Goal: Task Accomplishment & Management: Manage account settings

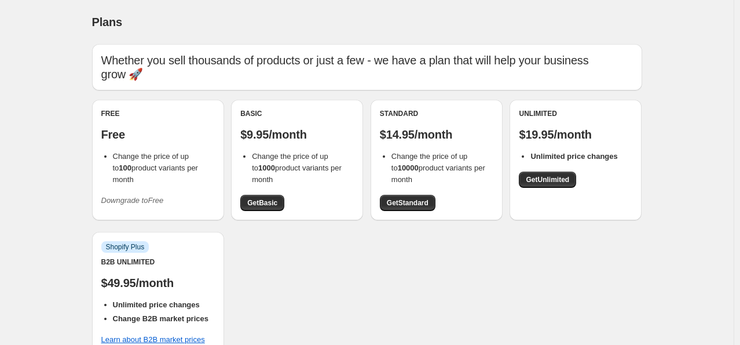
click at [153, 196] on icon "Downgrade to Free" at bounding box center [132, 200] width 63 height 9
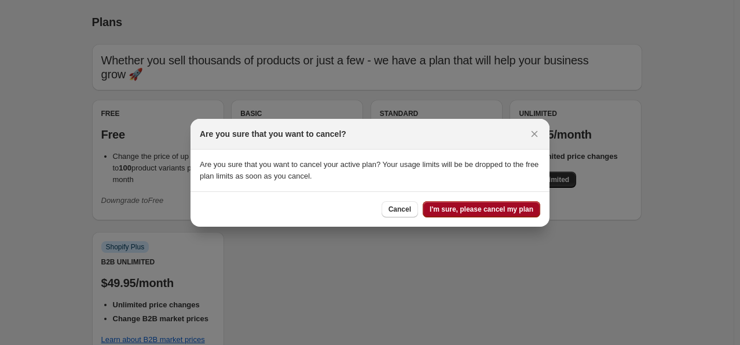
click at [465, 211] on span "I'm sure, please cancel my plan" at bounding box center [482, 208] width 104 height 9
